Goal: Book appointment/travel/reservation

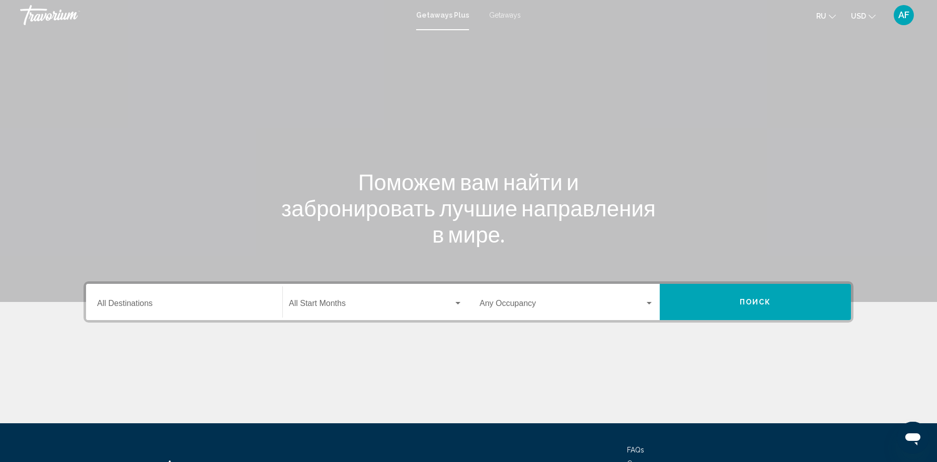
click at [461, 303] on div "Search widget" at bounding box center [457, 303] width 9 height 8
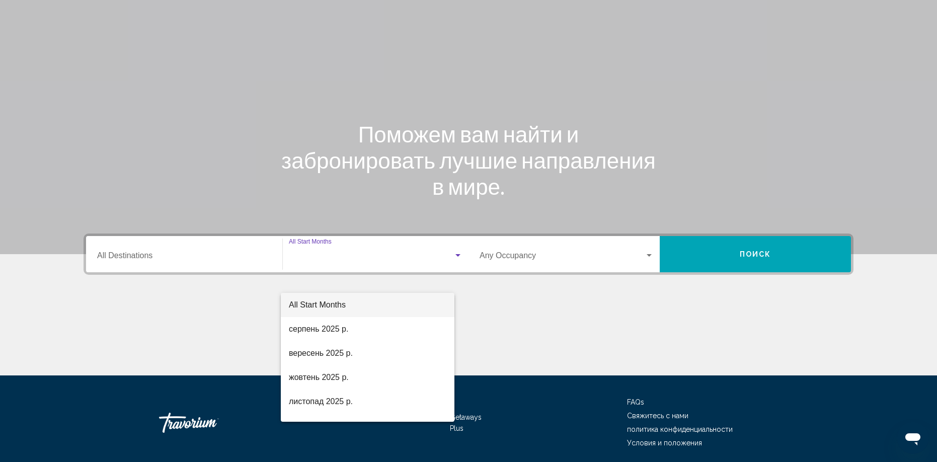
scroll to position [84, 0]
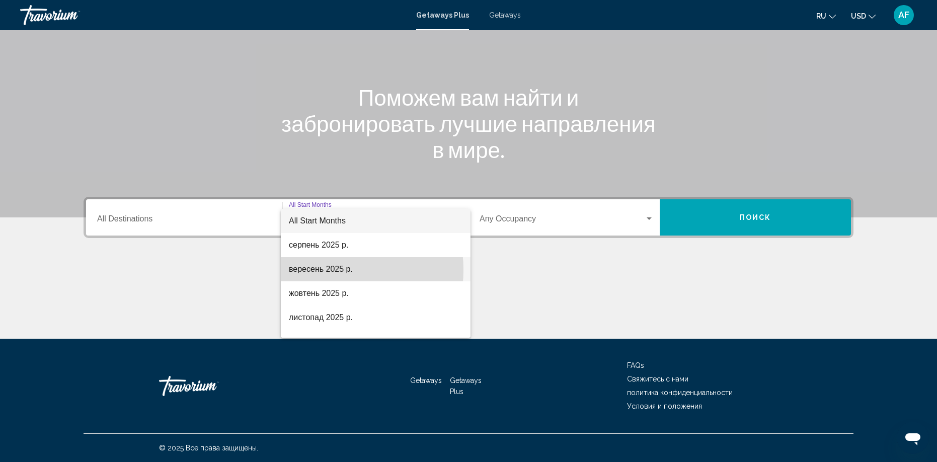
click at [313, 270] on span "вересень 2025 р." at bounding box center [376, 269] width 174 height 24
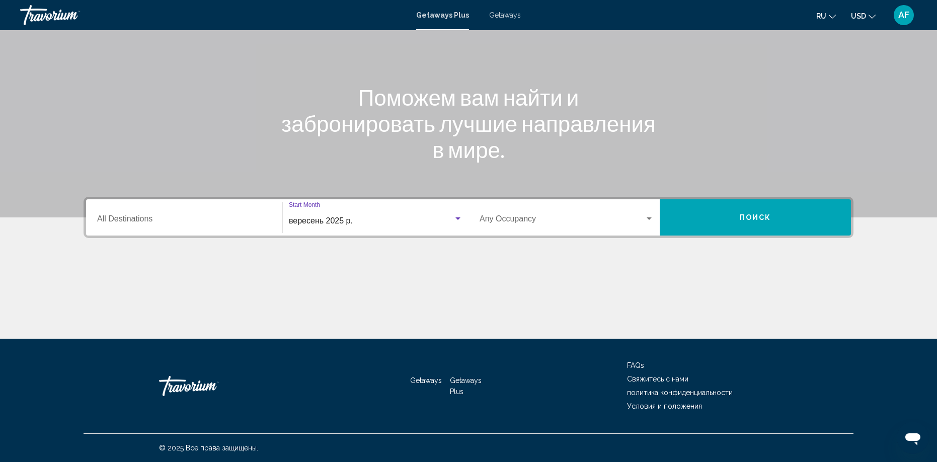
drag, startPoint x: 0, startPoint y: 0, endPoint x: 708, endPoint y: 223, distance: 742.5
click at [708, 223] on button "Поиск" at bounding box center [754, 217] width 191 height 36
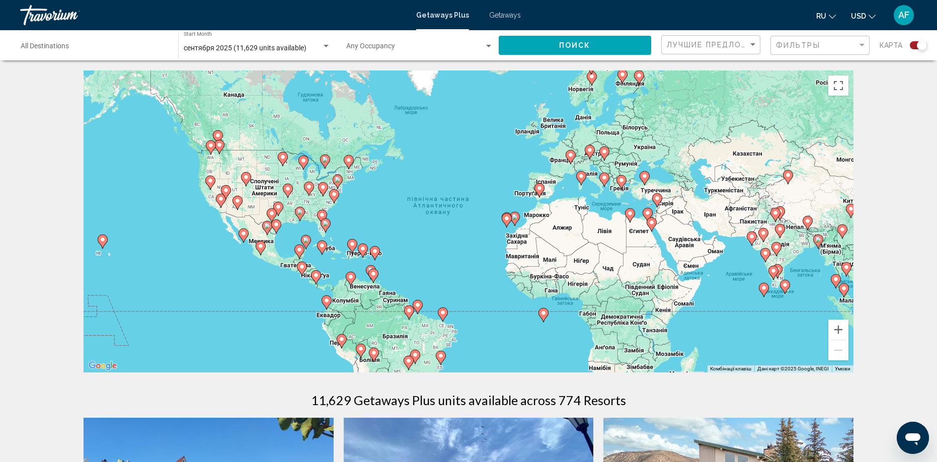
click at [321, 219] on gmp-advanced-marker "Main content" at bounding box center [325, 225] width 10 height 15
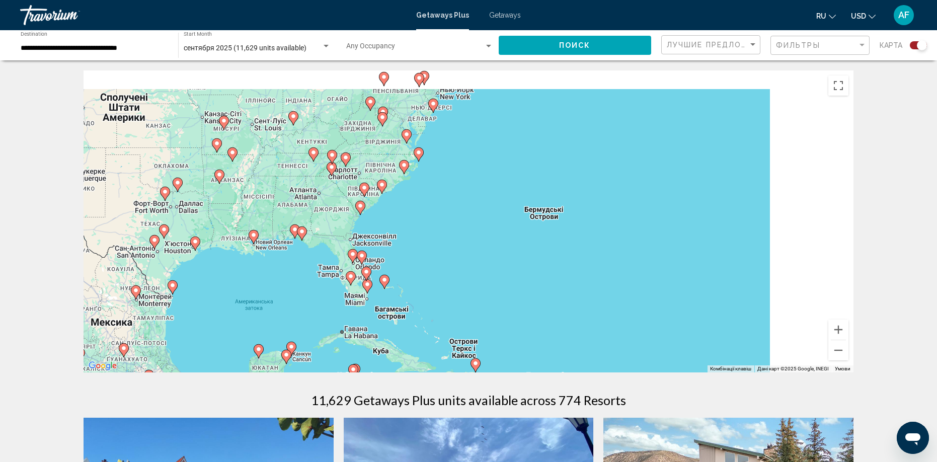
drag, startPoint x: 708, startPoint y: 223, endPoint x: 407, endPoint y: 244, distance: 302.0
click at [407, 244] on div "Для навігації використовуйте клавіші зі стрілками. Увімкніть режим перетягуванн…" at bounding box center [468, 221] width 770 height 302
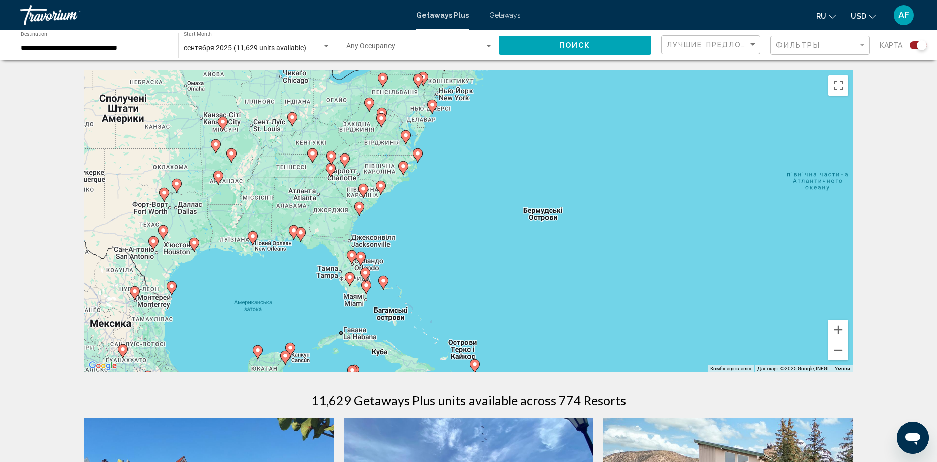
click at [361, 258] on image "Main content" at bounding box center [361, 256] width 6 height 6
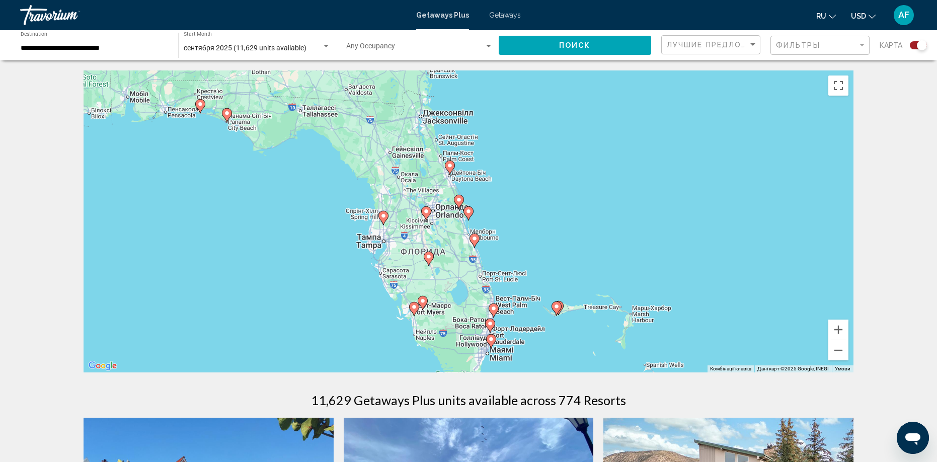
click at [450, 165] on image "Main content" at bounding box center [450, 165] width 6 height 6
type input "**********"
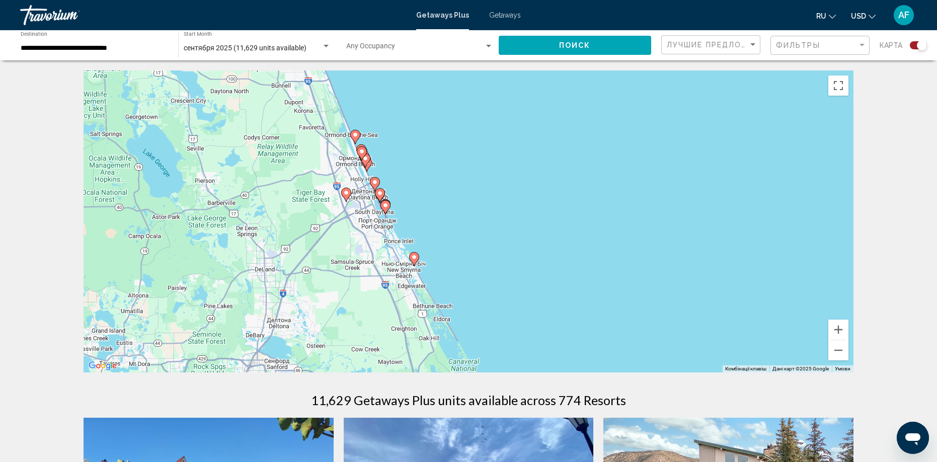
drag, startPoint x: 407, startPoint y: 244, endPoint x: 474, endPoint y: 297, distance: 85.2
click at [474, 297] on div "Для навігації використовуйте клавіші зі стрілками. Увімкніть режим перетягуванн…" at bounding box center [468, 221] width 770 height 302
drag, startPoint x: 474, startPoint y: 297, endPoint x: 379, endPoint y: 195, distance: 139.5
click at [379, 195] on image "Main content" at bounding box center [380, 194] width 6 height 6
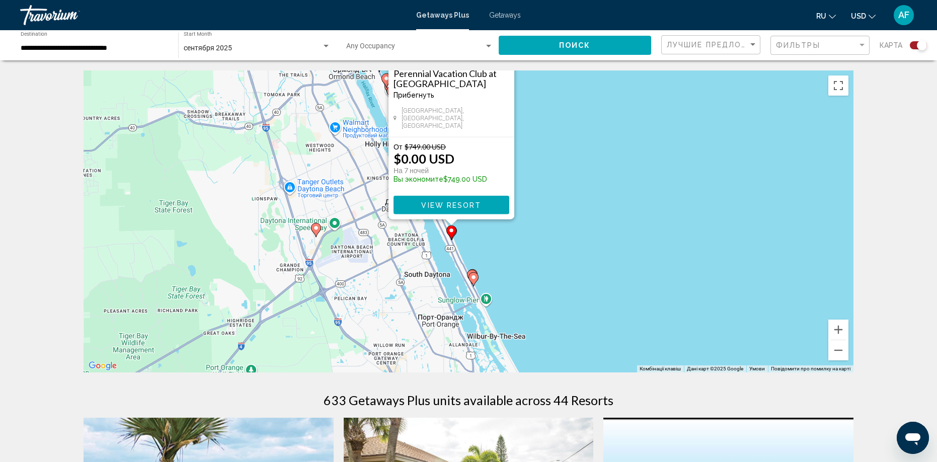
drag, startPoint x: 379, startPoint y: 195, endPoint x: 628, endPoint y: 180, distance: 249.9
click at [628, 180] on div "Увімкніть режим перетягування за допомогою клавіатури, натиснувши Alt + Enter. …" at bounding box center [468, 221] width 770 height 302
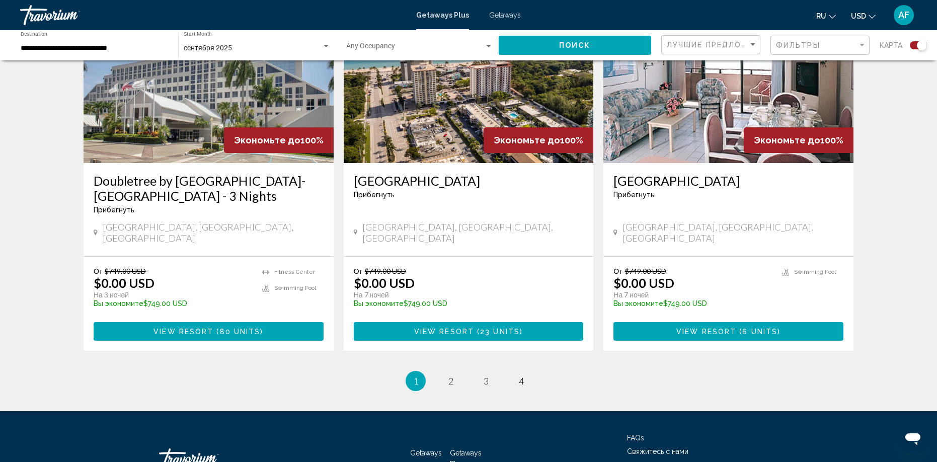
scroll to position [1535, 0]
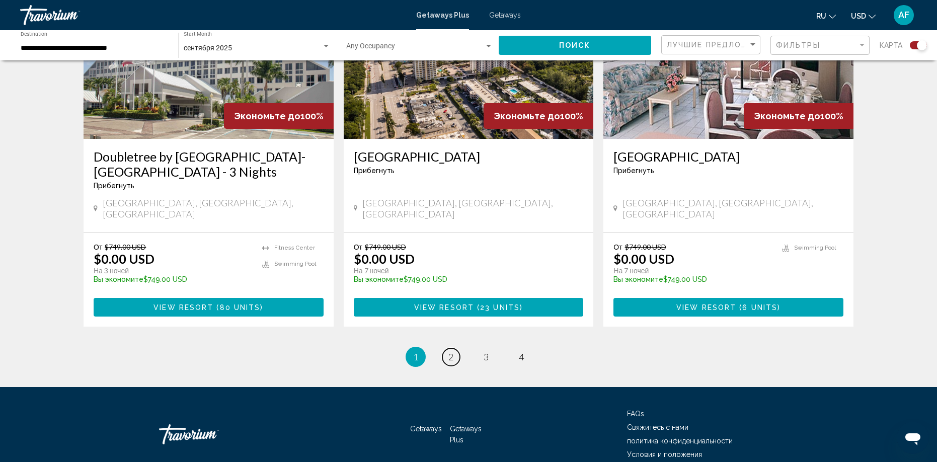
click at [450, 351] on span "2" at bounding box center [450, 356] width 5 height 11
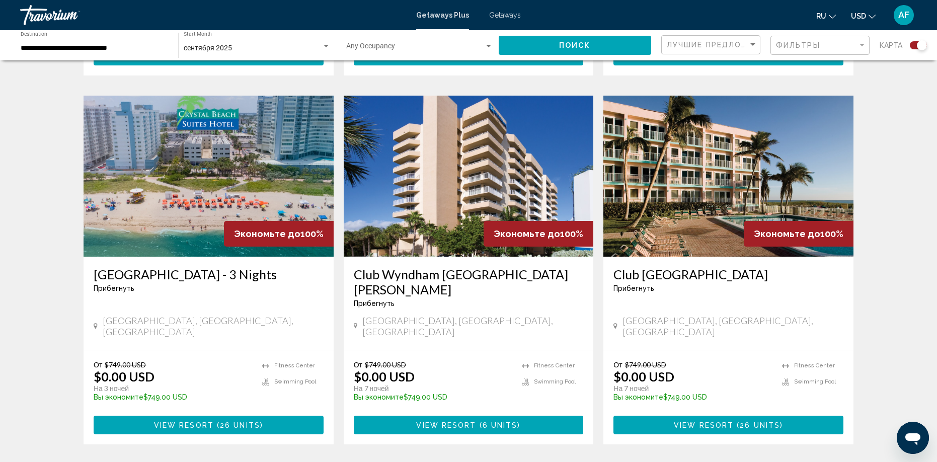
scroll to position [1497, 0]
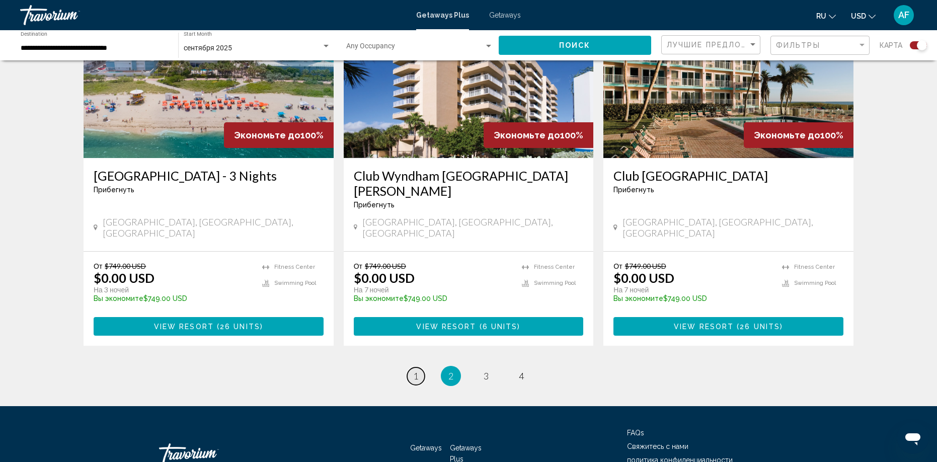
drag, startPoint x: 561, startPoint y: 109, endPoint x: 414, endPoint y: 316, distance: 254.1
click at [414, 370] on span "1" at bounding box center [415, 375] width 5 height 11
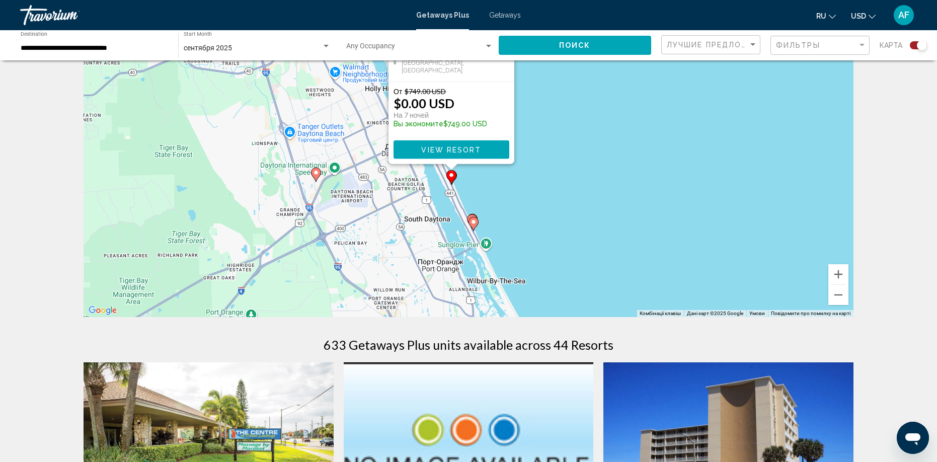
scroll to position [53, 0]
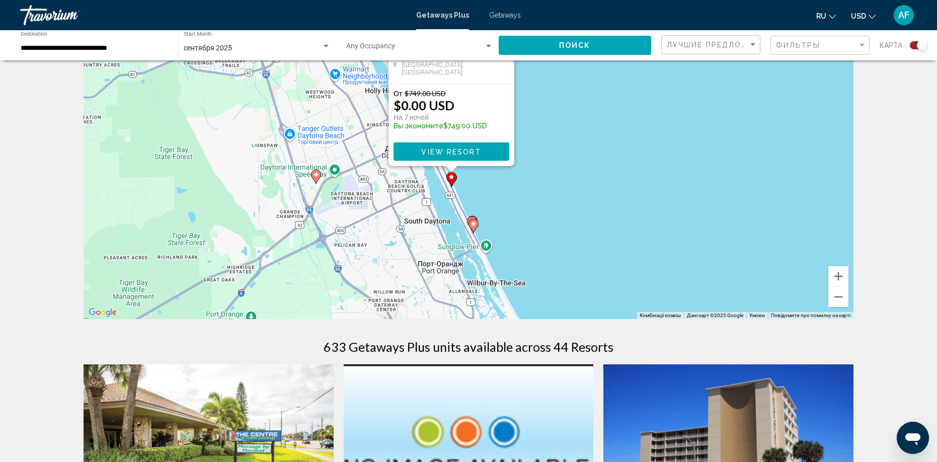
drag, startPoint x: 414, startPoint y: 316, endPoint x: 655, endPoint y: 150, distance: 292.8
click at [655, 150] on div "Увімкніть режим перетягування за допомогою клавіатури, натиснувши Alt + Enter. …" at bounding box center [468, 168] width 770 height 302
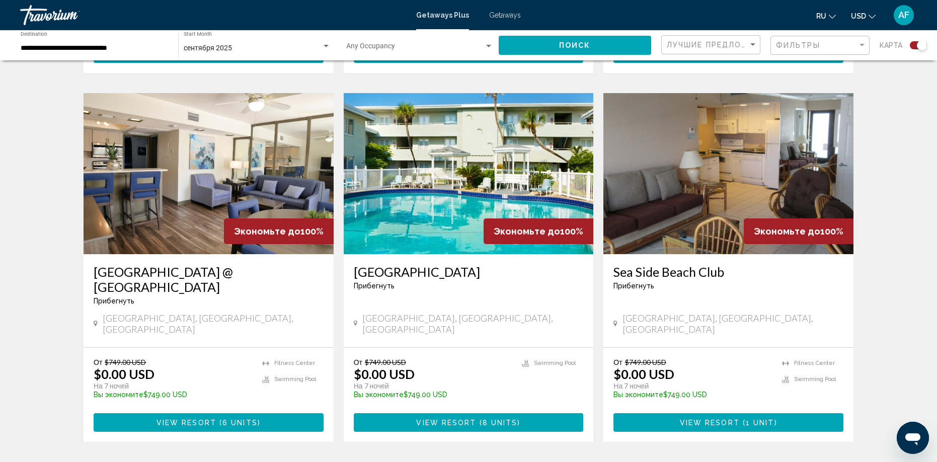
scroll to position [1419, 0]
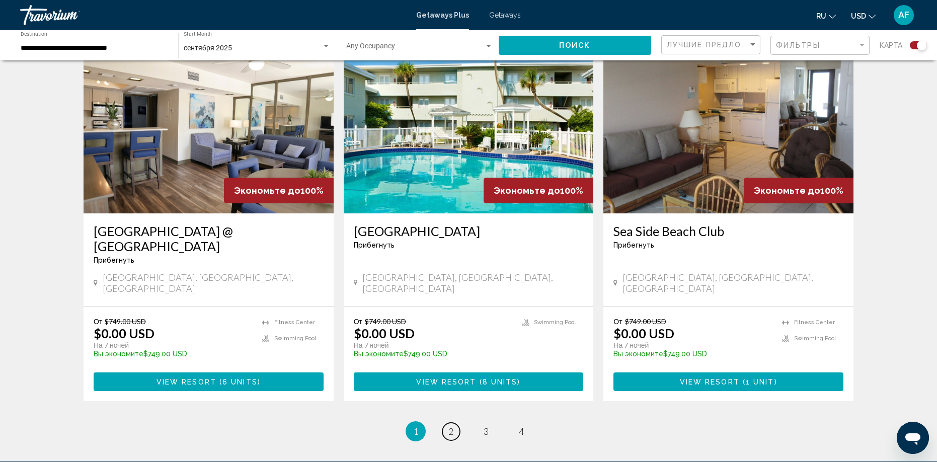
click at [450, 426] on span "2" at bounding box center [450, 431] width 5 height 11
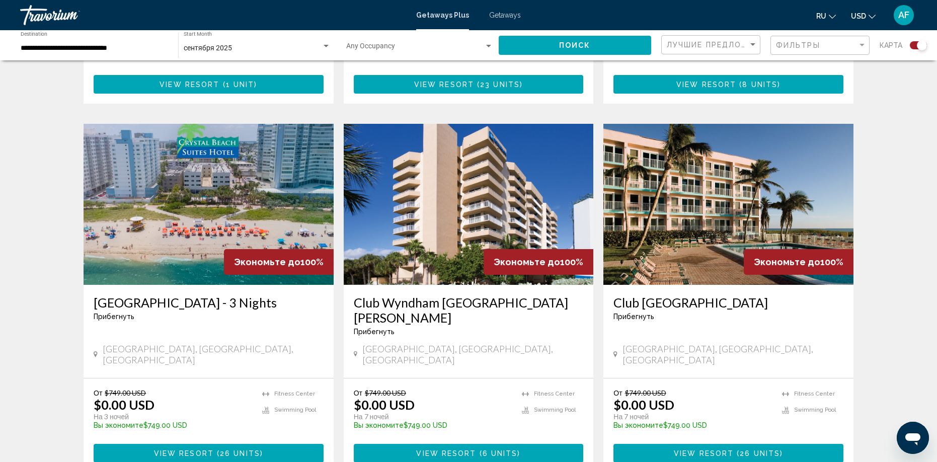
scroll to position [1376, 0]
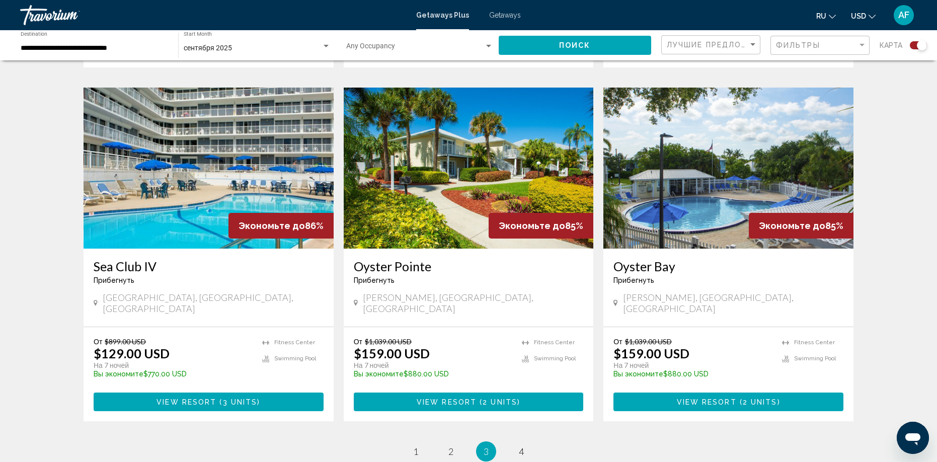
scroll to position [1425, 0]
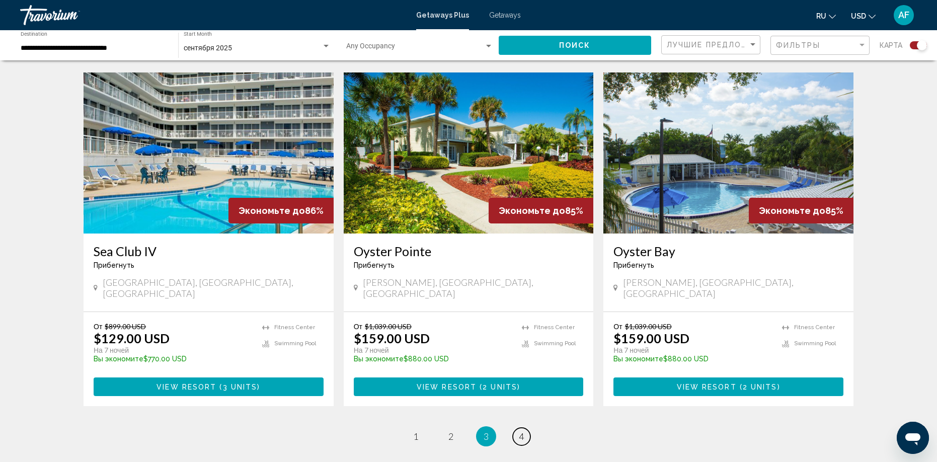
click at [520, 431] on span "4" at bounding box center [521, 436] width 5 height 11
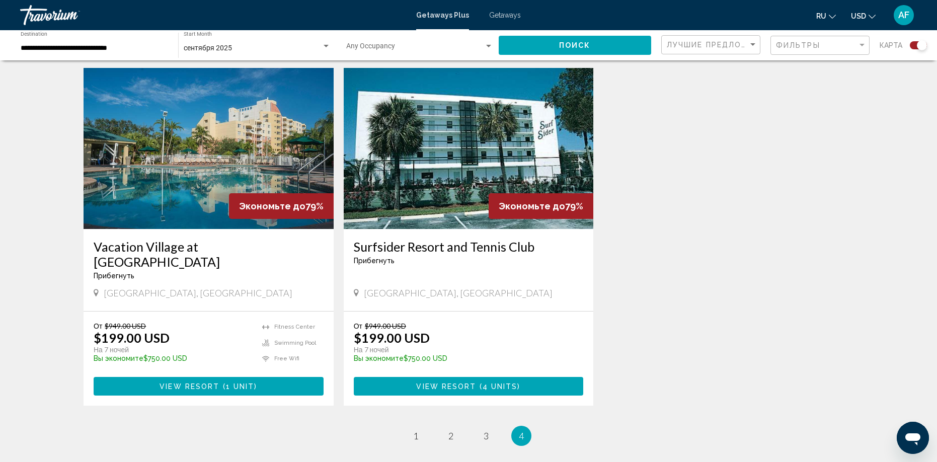
scroll to position [1073, 0]
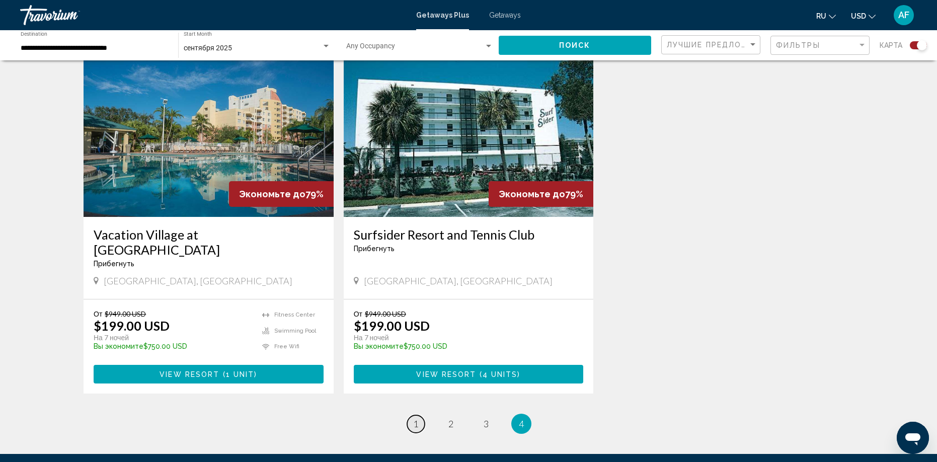
drag, startPoint x: 655, startPoint y: 150, endPoint x: 414, endPoint y: 381, distance: 334.0
click at [414, 418] on span "1" at bounding box center [415, 423] width 5 height 11
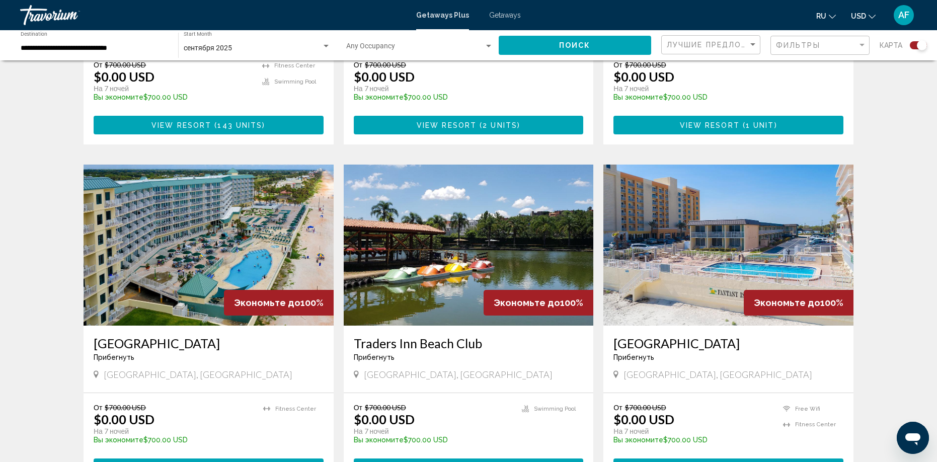
scroll to position [598, 0]
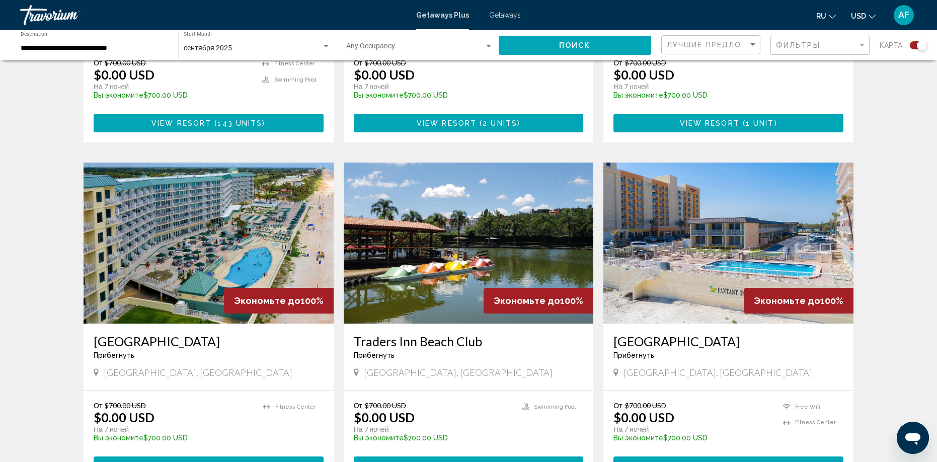
click at [216, 237] on img "Main content" at bounding box center [208, 242] width 250 height 161
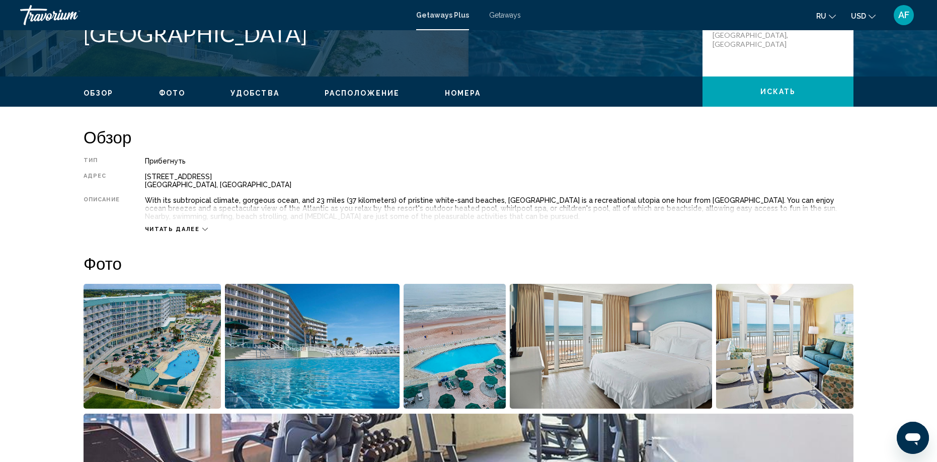
scroll to position [263, 0]
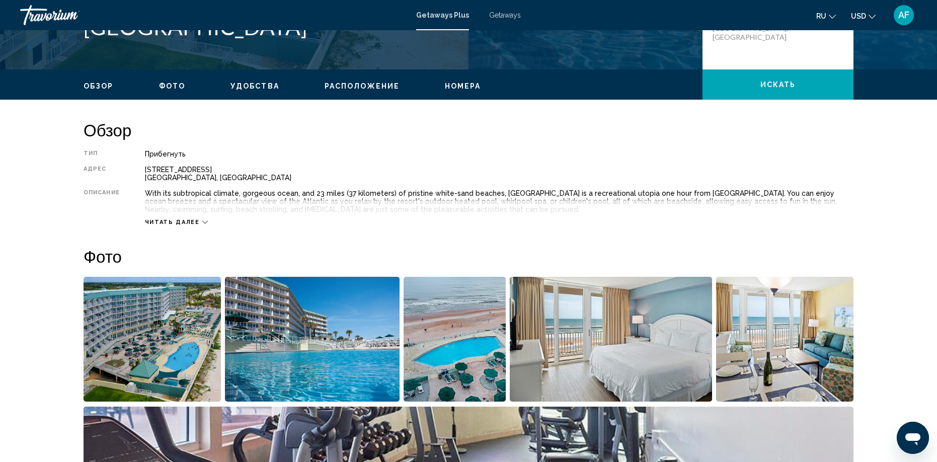
drag, startPoint x: 414, startPoint y: 381, endPoint x: 169, endPoint y: 360, distance: 245.4
click at [169, 360] on img "Open full-screen image slider" at bounding box center [151, 339] width 137 height 125
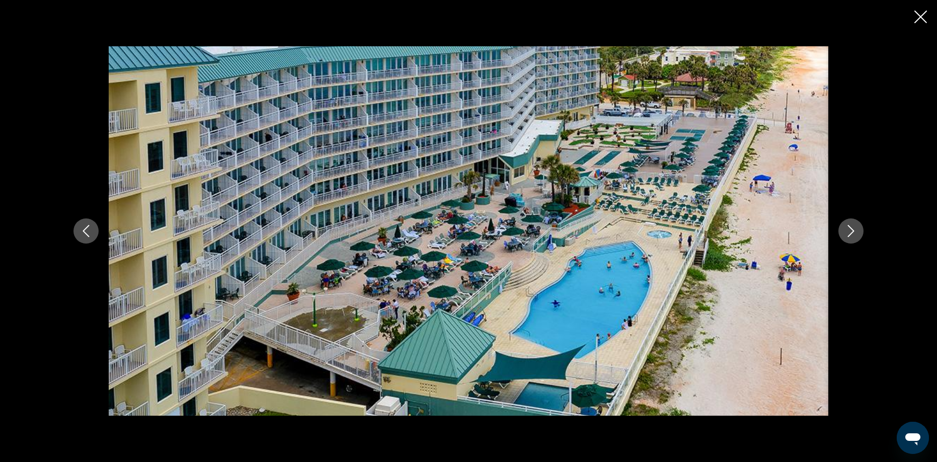
click at [848, 234] on icon "Next image" at bounding box center [850, 231] width 12 height 12
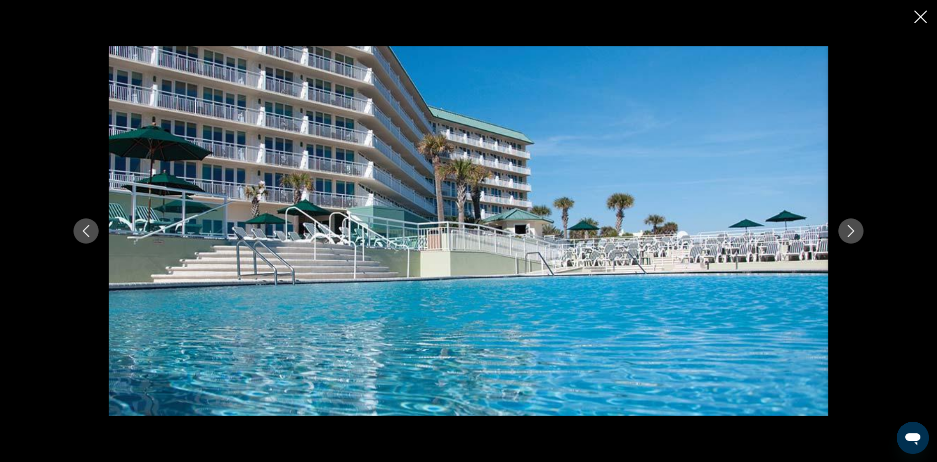
click at [848, 234] on icon "Next image" at bounding box center [850, 231] width 12 height 12
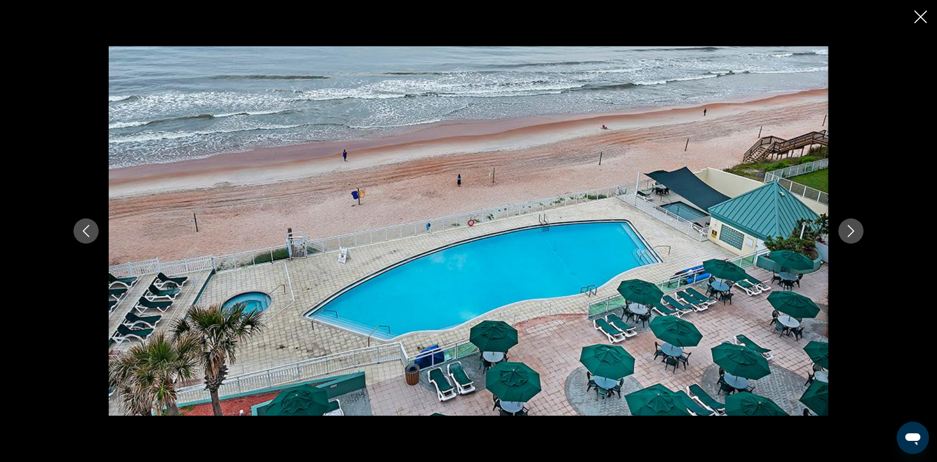
click at [848, 234] on icon "Next image" at bounding box center [850, 231] width 12 height 12
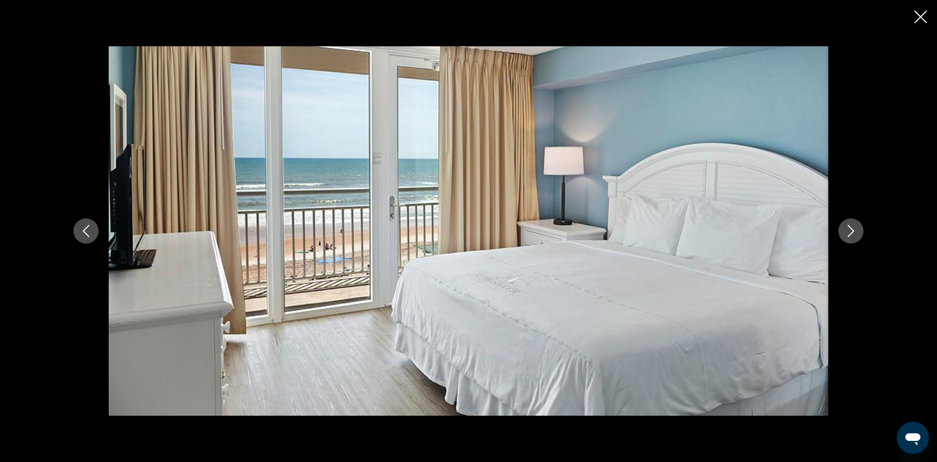
click at [848, 234] on icon "Next image" at bounding box center [850, 231] width 12 height 12
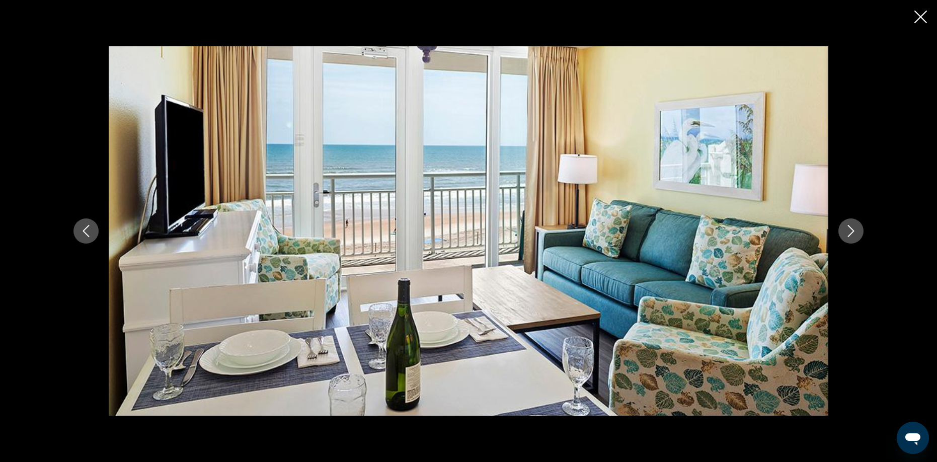
click at [855, 230] on icon "Next image" at bounding box center [850, 231] width 12 height 12
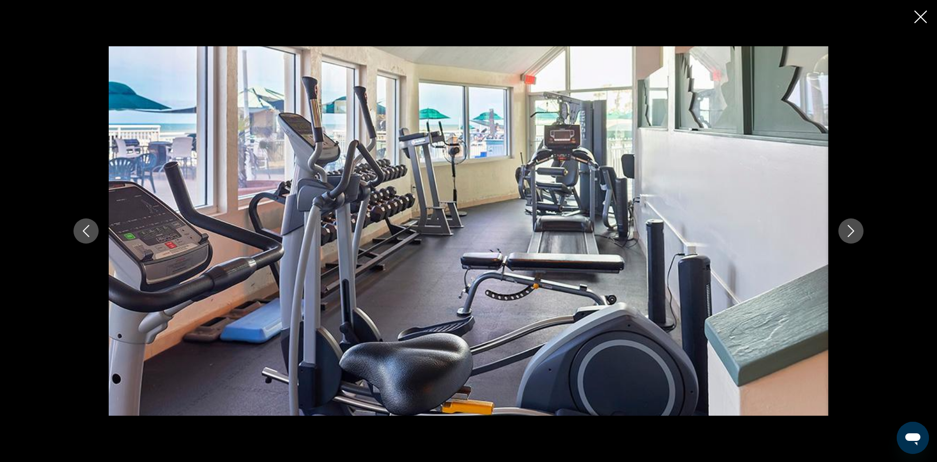
click at [855, 230] on icon "Next image" at bounding box center [850, 231] width 12 height 12
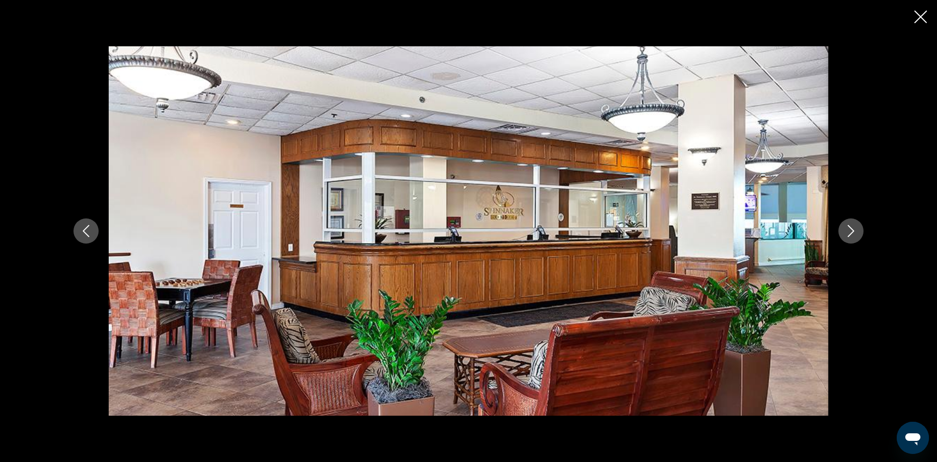
click at [855, 230] on icon "Next image" at bounding box center [850, 231] width 12 height 12
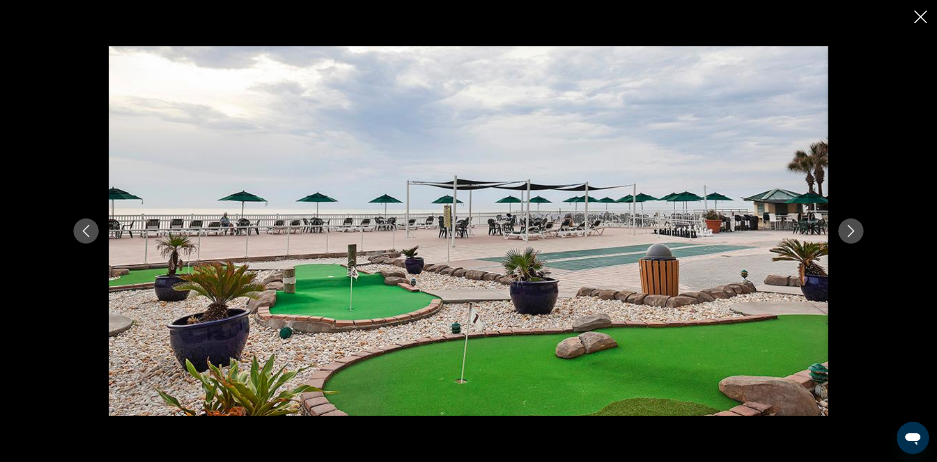
click at [855, 230] on icon "Next image" at bounding box center [850, 231] width 12 height 12
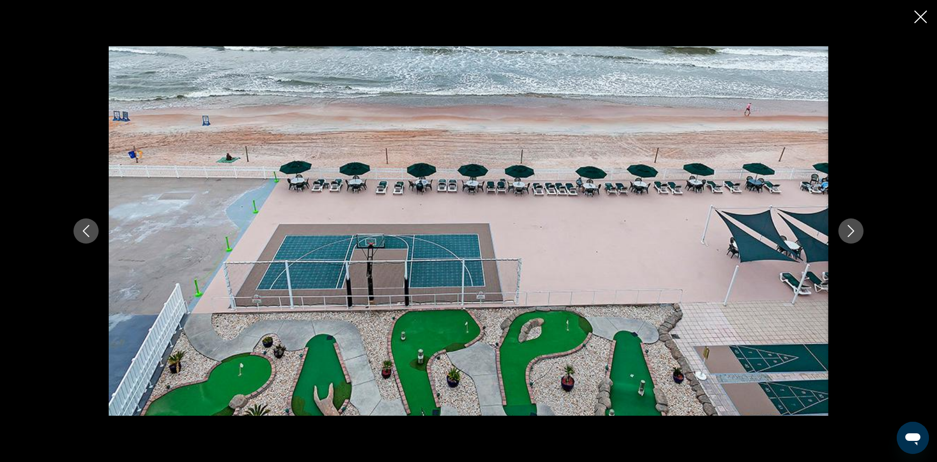
click at [855, 230] on icon "Next image" at bounding box center [850, 231] width 12 height 12
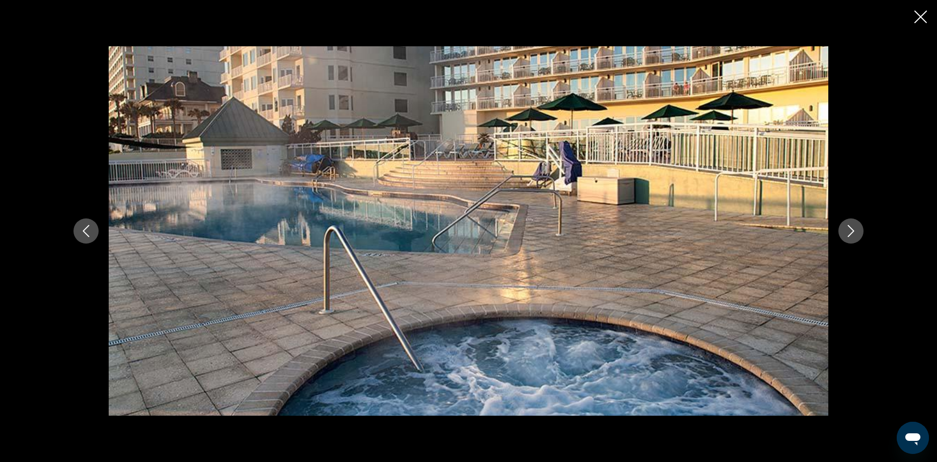
click at [855, 230] on icon "Next image" at bounding box center [850, 231] width 12 height 12
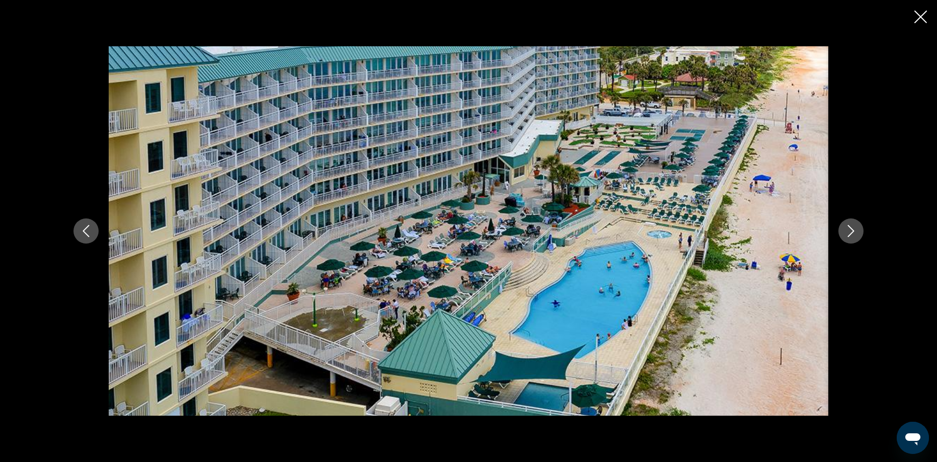
click at [923, 13] on icon "Close slideshow" at bounding box center [920, 17] width 13 height 13
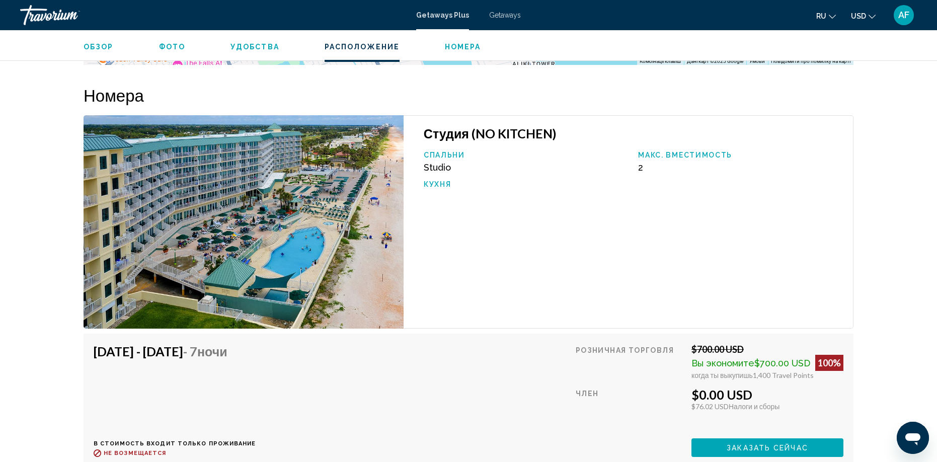
scroll to position [1538, 0]
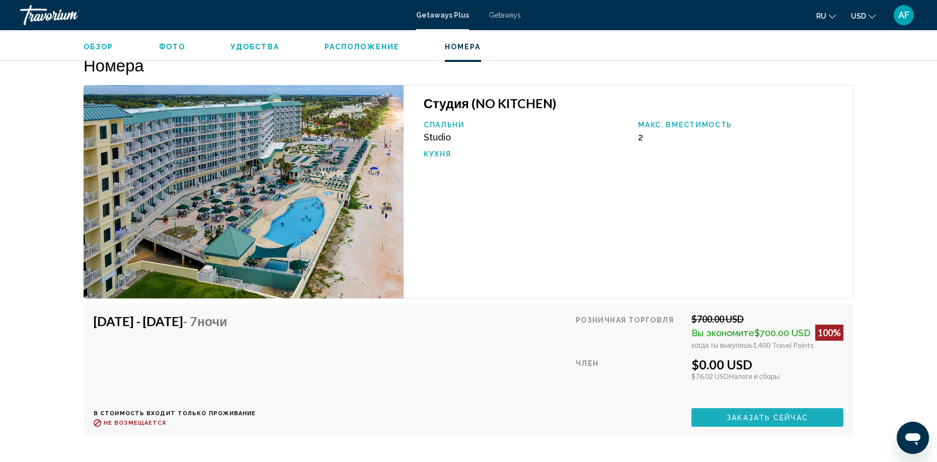
click at [749, 421] on span "Заказать сейчас" at bounding box center [766, 417] width 81 height 8
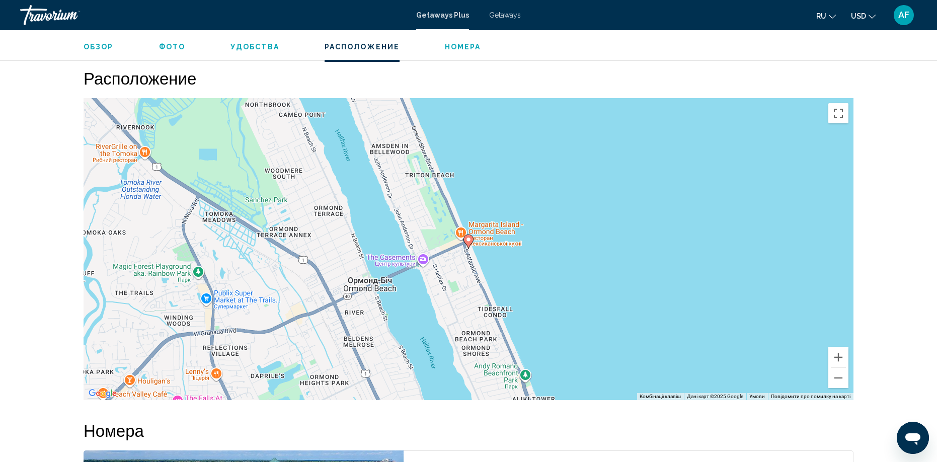
scroll to position [1264, 0]
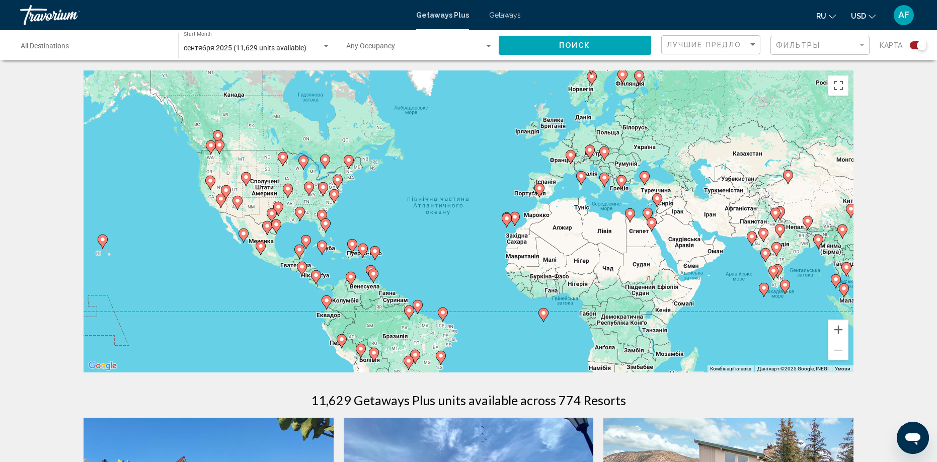
click at [323, 214] on image "Main content" at bounding box center [322, 215] width 6 height 6
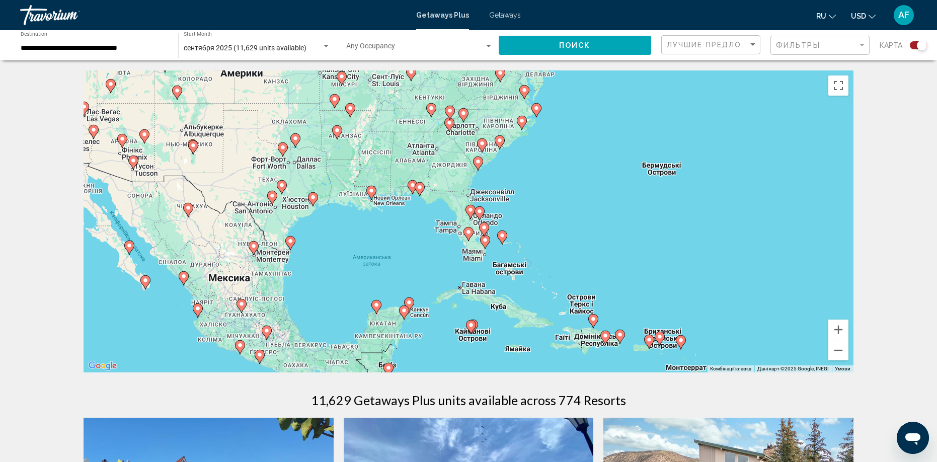
click at [481, 213] on image "Main content" at bounding box center [479, 211] width 6 height 6
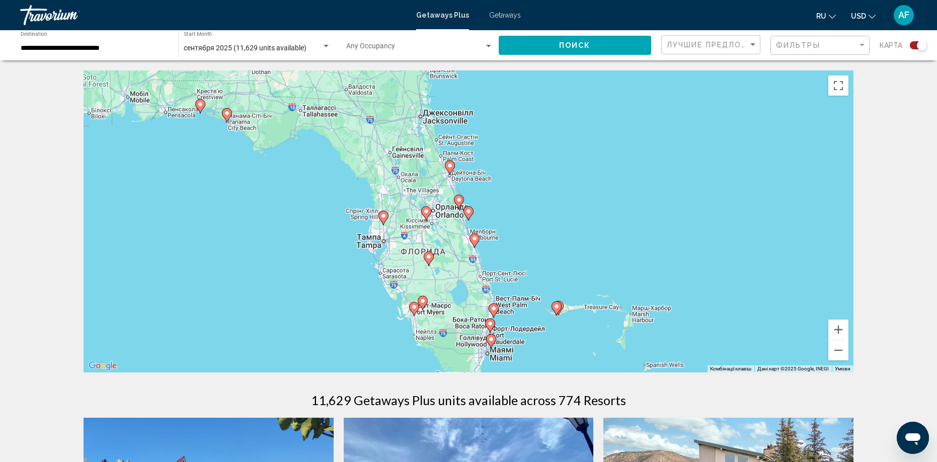
click at [468, 212] on image "Main content" at bounding box center [468, 211] width 6 height 6
type input "**********"
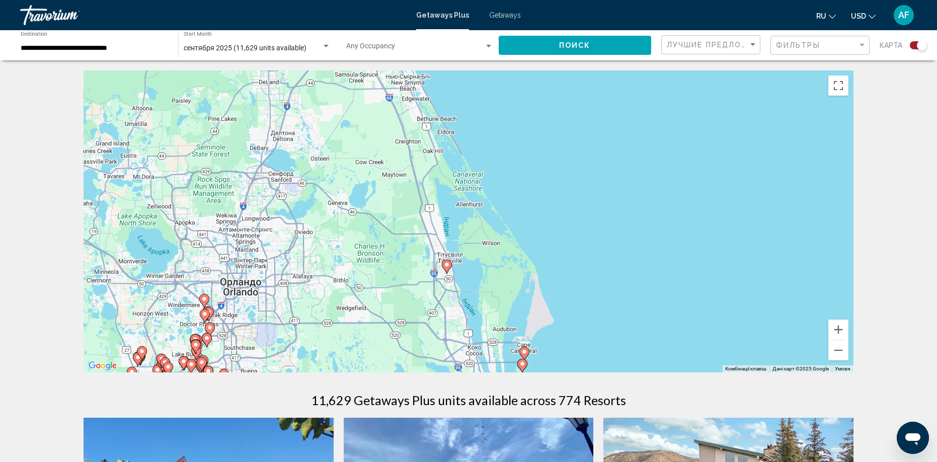
drag, startPoint x: 527, startPoint y: 163, endPoint x: 582, endPoint y: 316, distance: 162.4
click at [582, 316] on div "Для навігації використовуйте клавіші зі стрілками. Увімкніть режим перетягуванн…" at bounding box center [468, 221] width 770 height 302
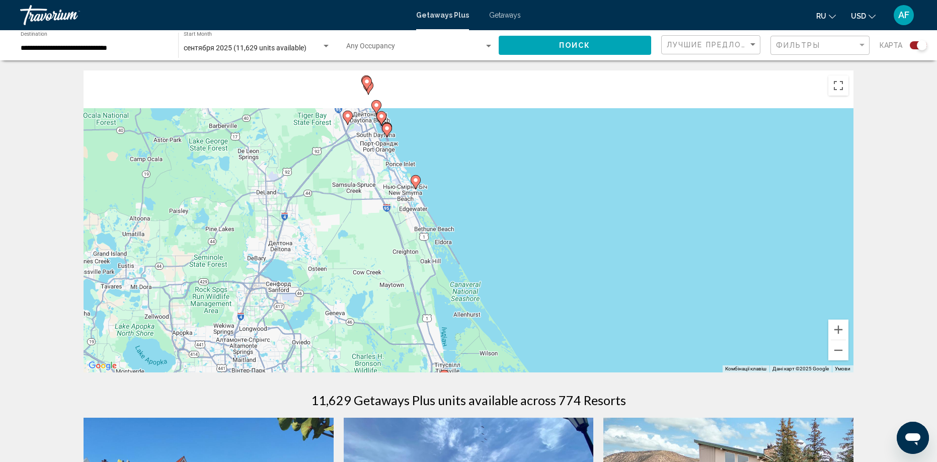
drag, startPoint x: 514, startPoint y: 275, endPoint x: 513, endPoint y: 299, distance: 23.6
click at [513, 299] on div "Для навігації використовуйте клавіші зі стрілками. Увімкніть режим перетягуванн…" at bounding box center [468, 221] width 770 height 302
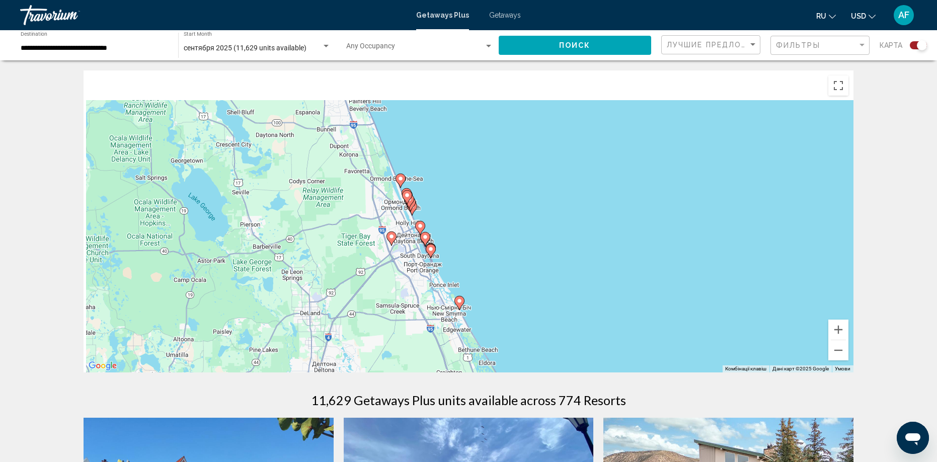
drag, startPoint x: 476, startPoint y: 159, endPoint x: 524, endPoint y: 283, distance: 132.9
click at [524, 284] on div "Для навігації використовуйте клавіші зі стрілками. Увімкніть режим перетягуванн…" at bounding box center [468, 221] width 770 height 302
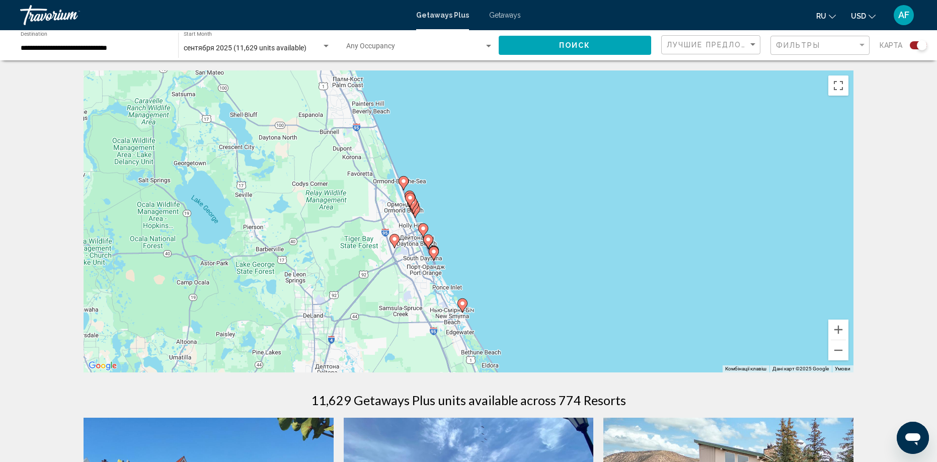
click at [411, 202] on icon "Main content" at bounding box center [409, 199] width 9 height 13
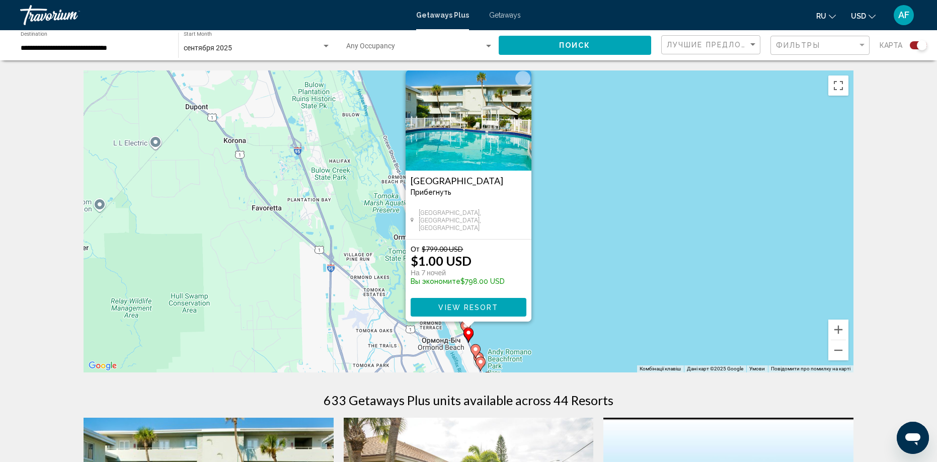
click at [615, 266] on div "Увімкніть режим перетягування за допомогою клавіатури, натиснувши Alt + Enter. …" at bounding box center [468, 221] width 770 height 302
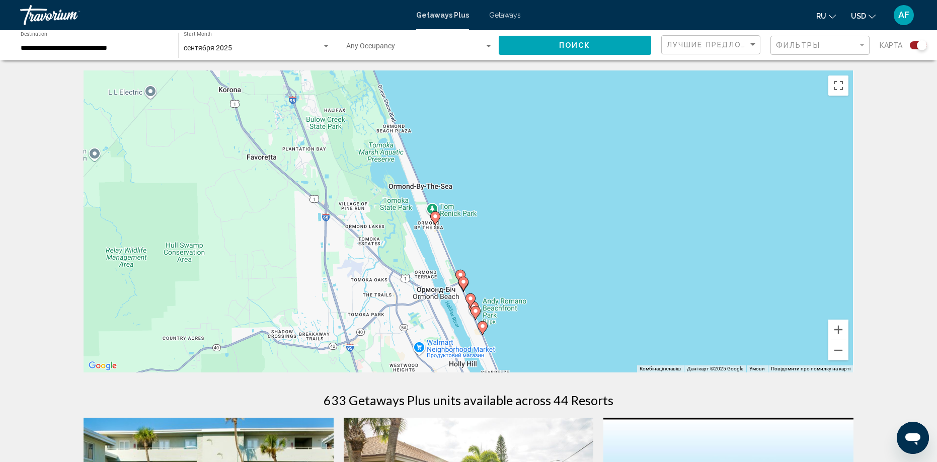
drag, startPoint x: 514, startPoint y: 292, endPoint x: 507, endPoint y: 235, distance: 57.7
click at [507, 235] on div "Увімкніть режим перетягування за допомогою клавіатури, натиснувши Alt + Enter. …" at bounding box center [468, 221] width 770 height 302
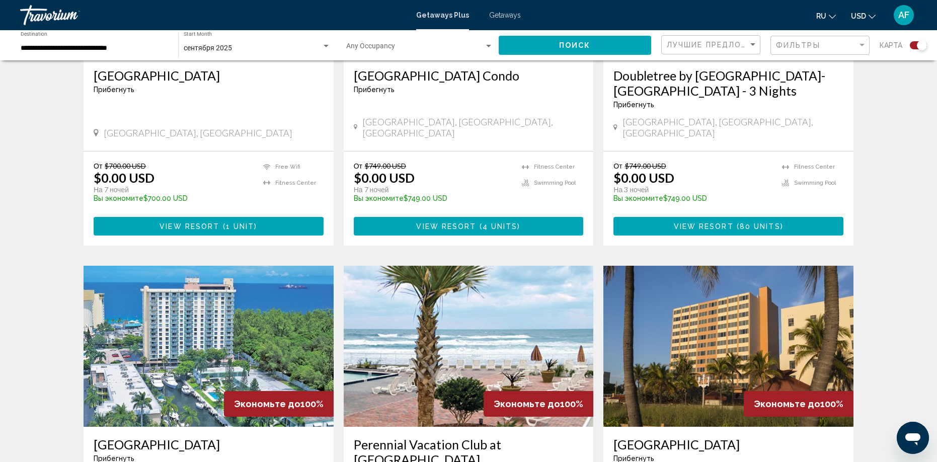
scroll to position [1229, 0]
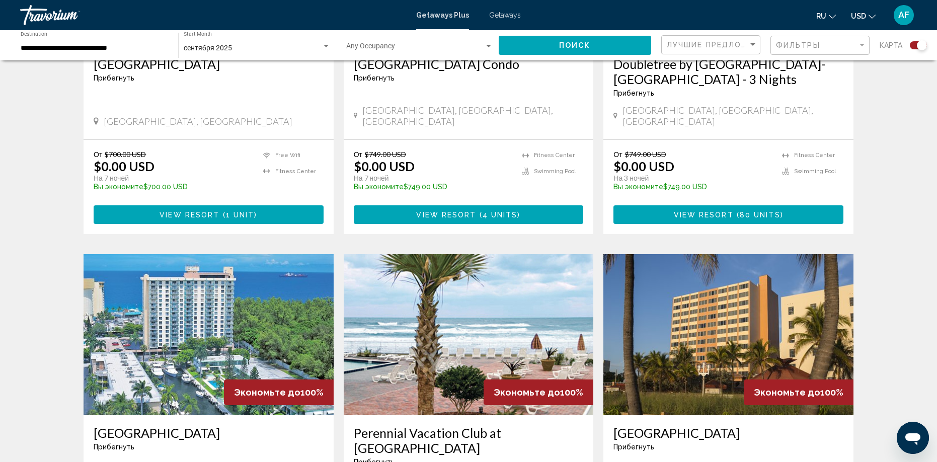
click at [510, 298] on img "Main content" at bounding box center [469, 334] width 250 height 161
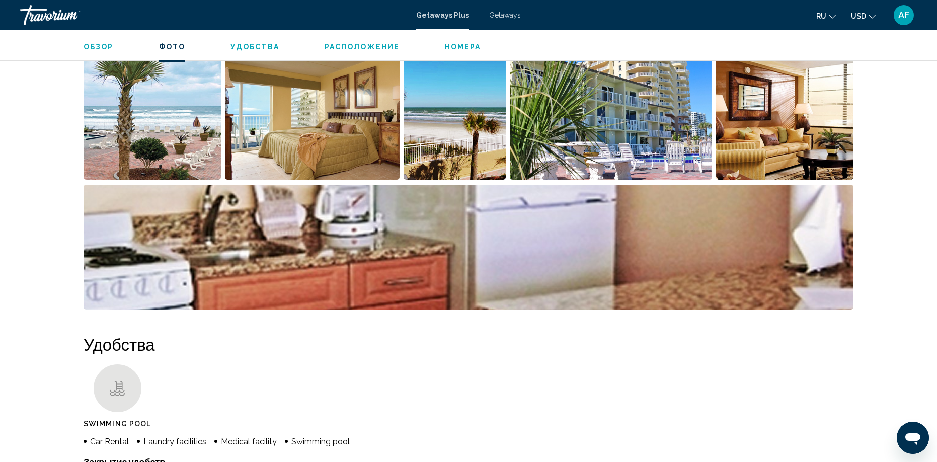
scroll to position [462, 0]
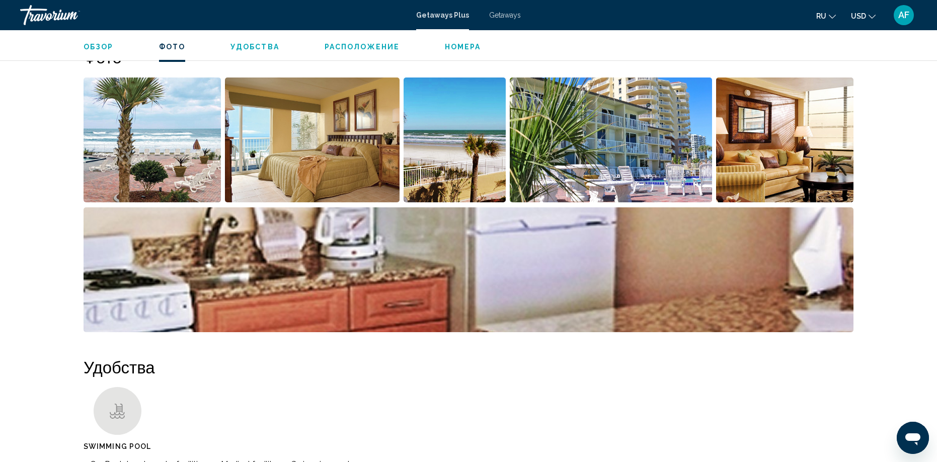
click at [166, 165] on img "Open full-screen image slider" at bounding box center [151, 139] width 137 height 125
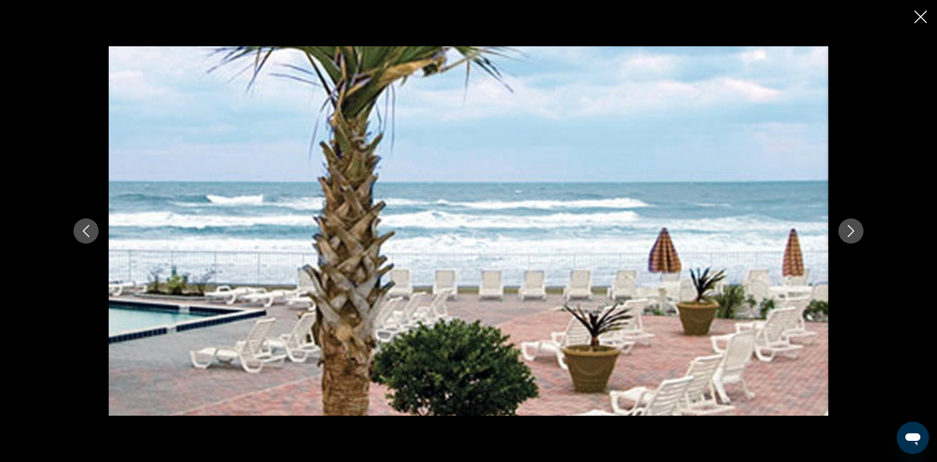
click at [850, 235] on icon "Next image" at bounding box center [850, 231] width 12 height 12
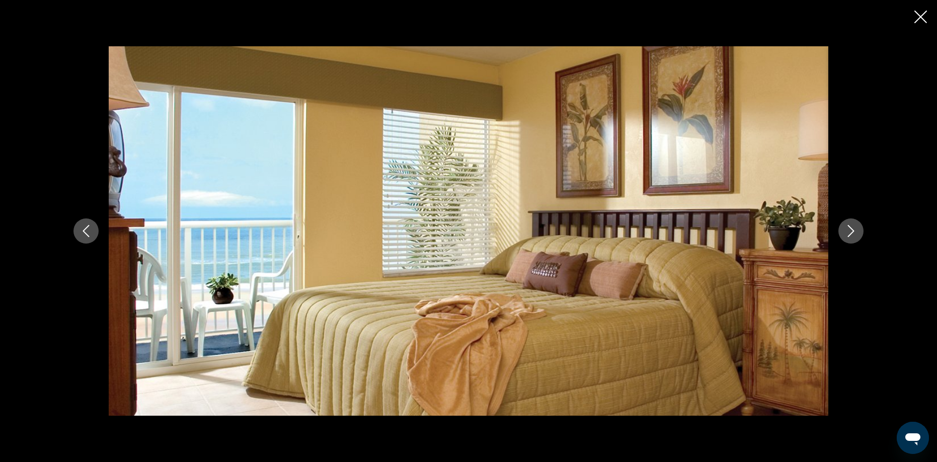
click at [850, 232] on icon "Next image" at bounding box center [850, 231] width 12 height 12
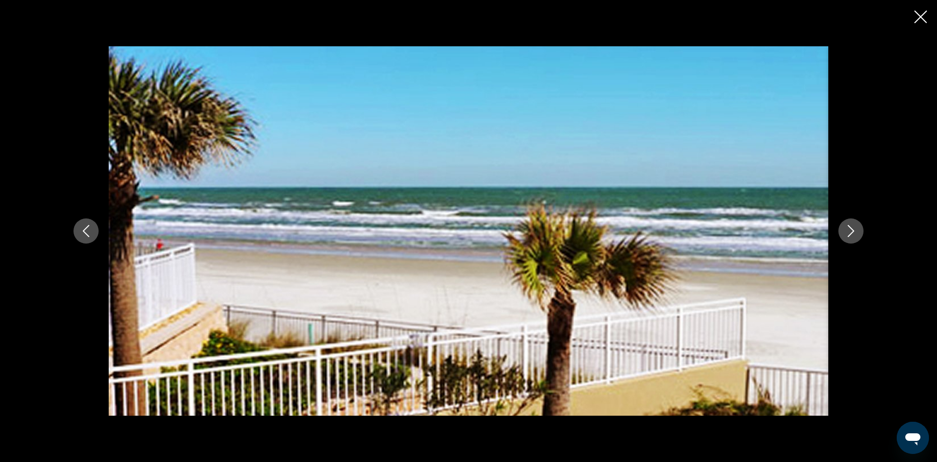
click at [850, 232] on icon "Next image" at bounding box center [850, 231] width 12 height 12
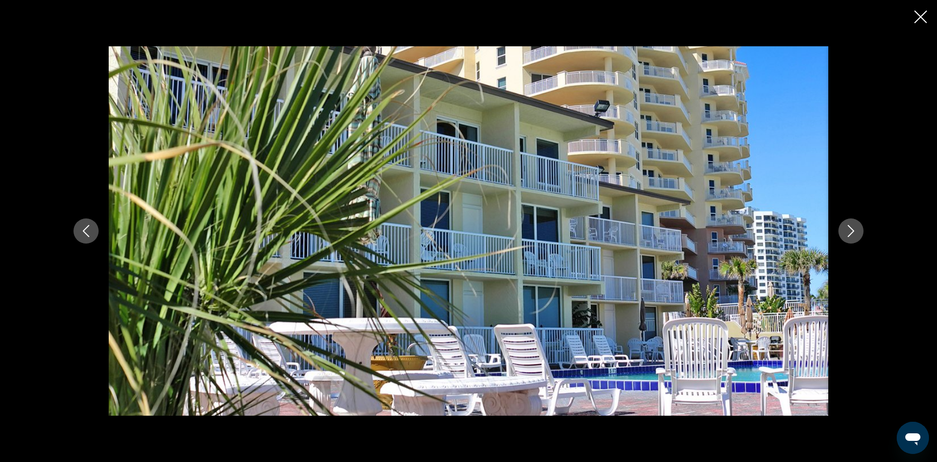
click at [850, 232] on icon "Next image" at bounding box center [850, 231] width 12 height 12
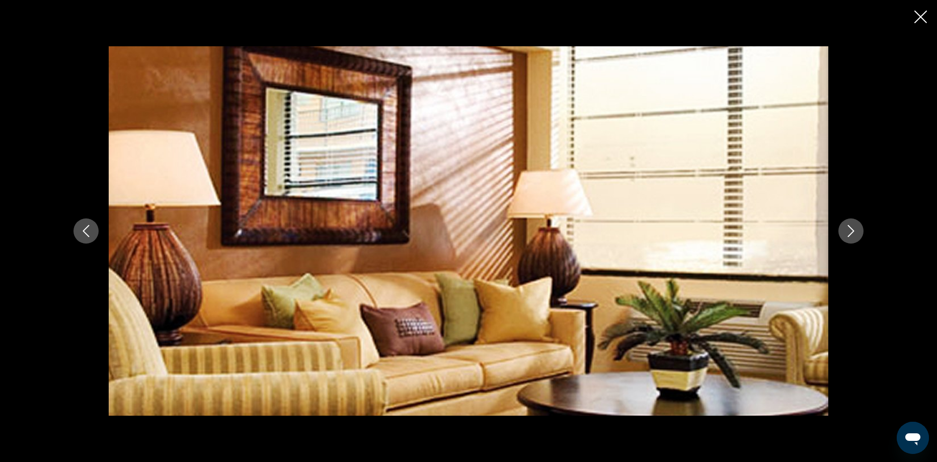
click at [850, 232] on icon "Next image" at bounding box center [850, 231] width 12 height 12
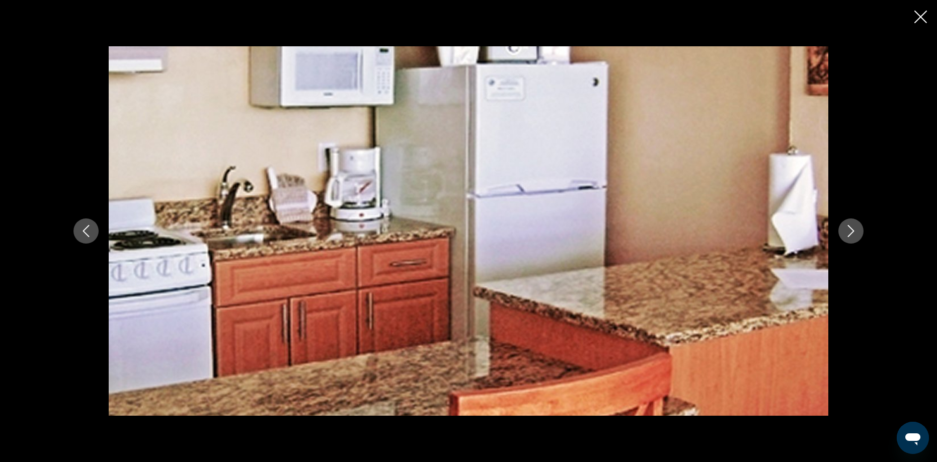
click at [850, 232] on icon "Next image" at bounding box center [850, 231] width 12 height 12
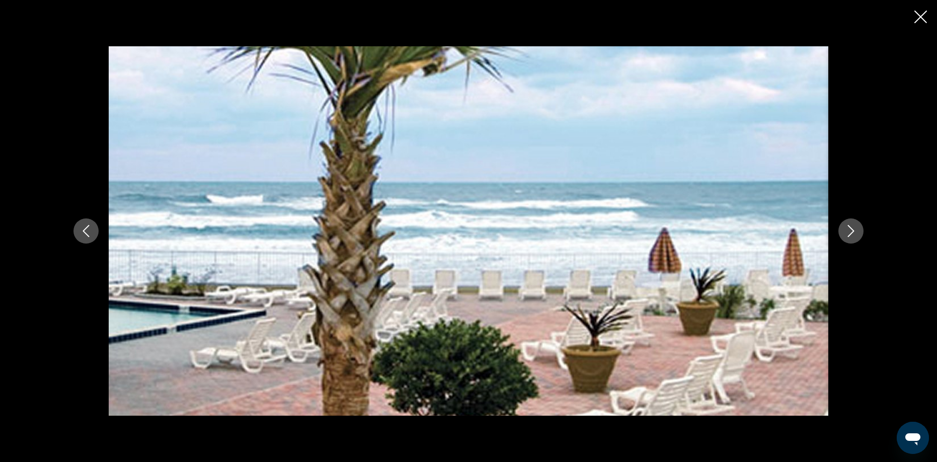
click at [850, 232] on icon "Next image" at bounding box center [850, 231] width 12 height 12
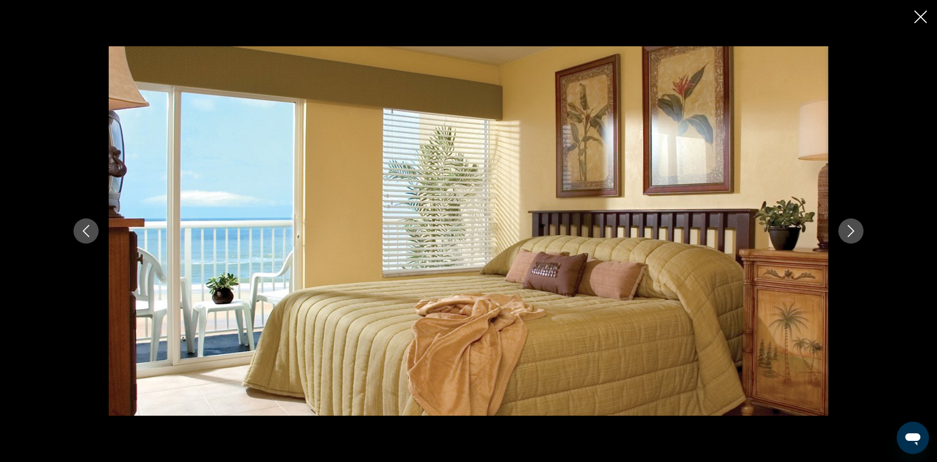
click at [850, 232] on icon "Next image" at bounding box center [850, 231] width 12 height 12
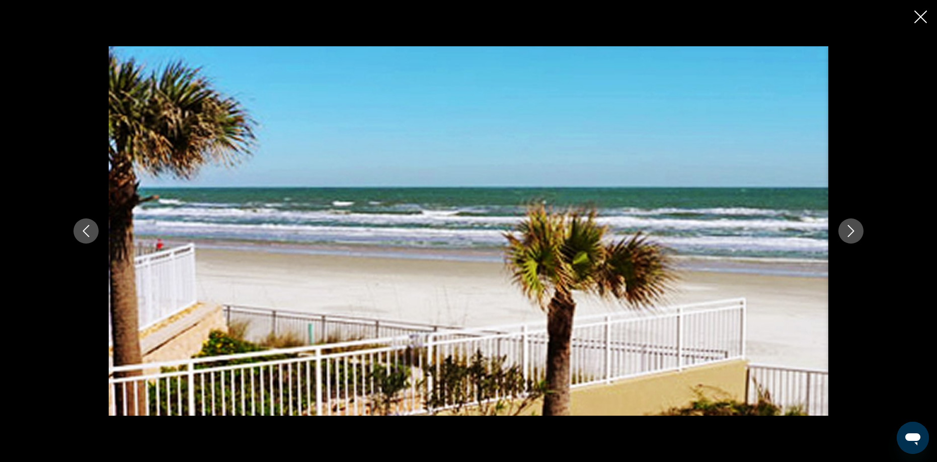
click at [850, 232] on icon "Next image" at bounding box center [850, 231] width 12 height 12
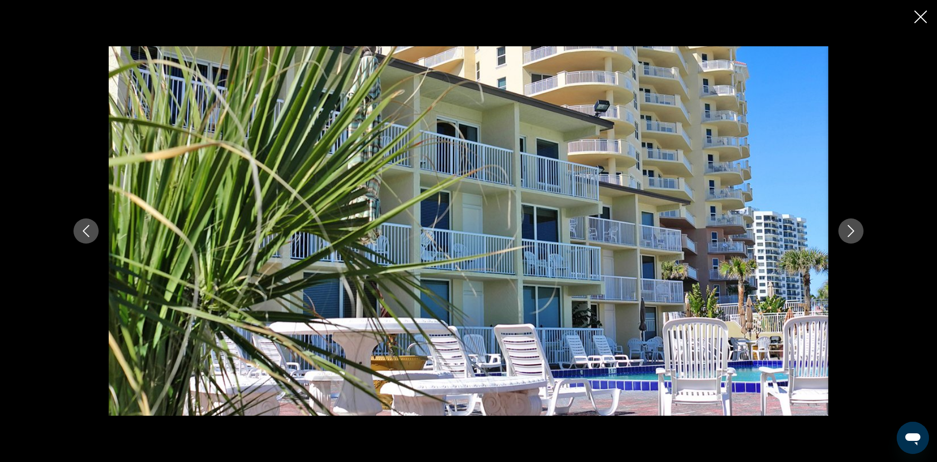
click at [849, 233] on icon "Next image" at bounding box center [850, 231] width 12 height 12
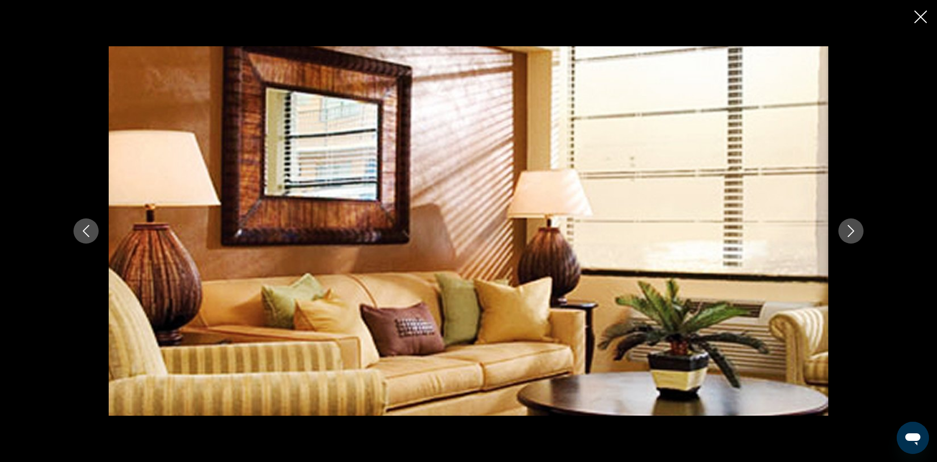
click at [920, 19] on icon "Close slideshow" at bounding box center [920, 17] width 13 height 13
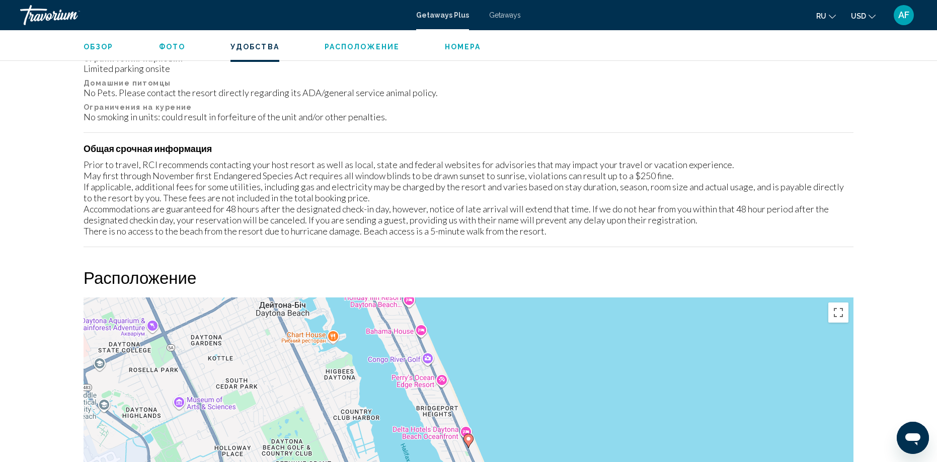
scroll to position [981, 0]
